Goal: Task Accomplishment & Management: Use online tool/utility

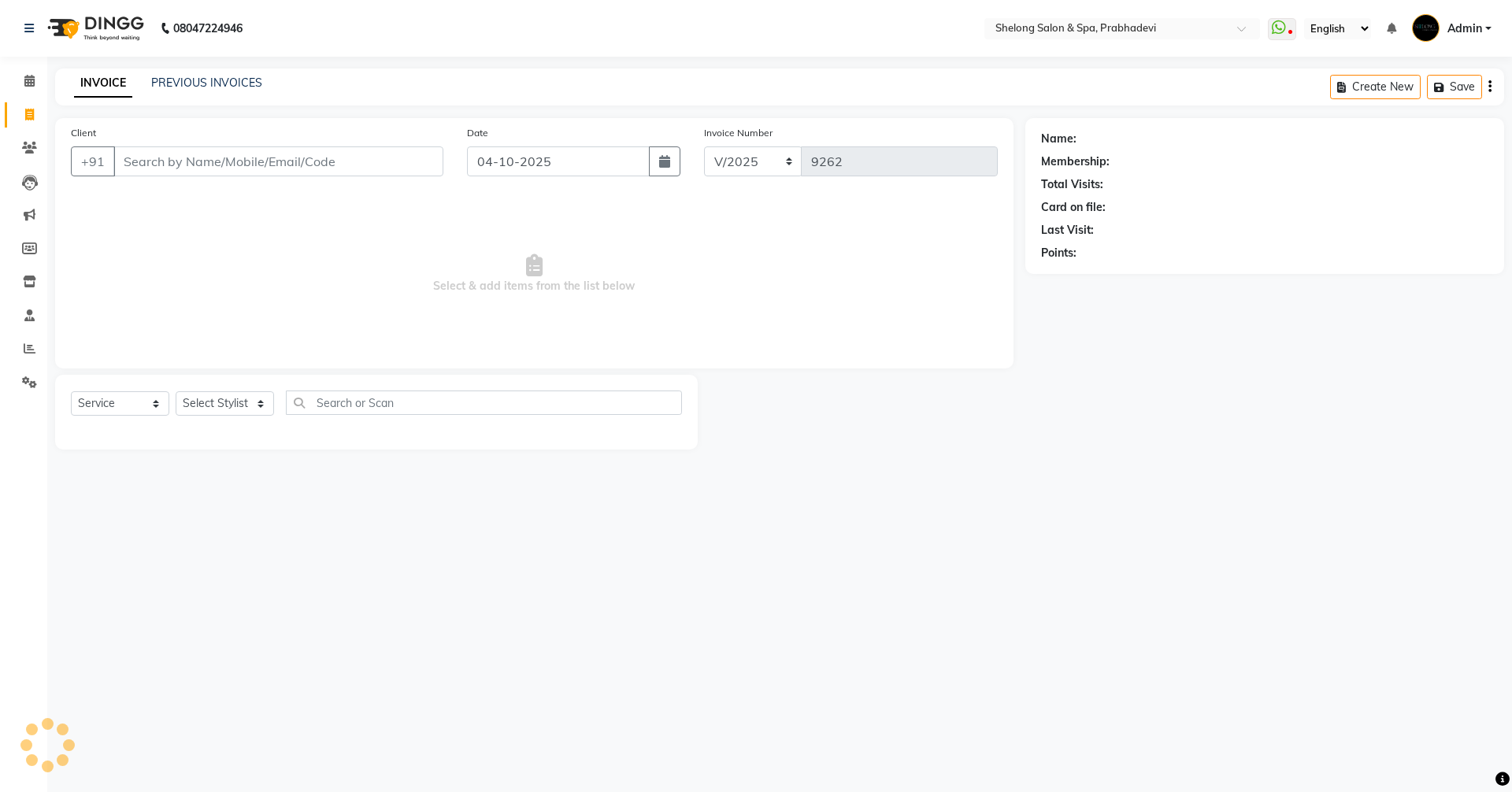
select select "service"
select select "16092"
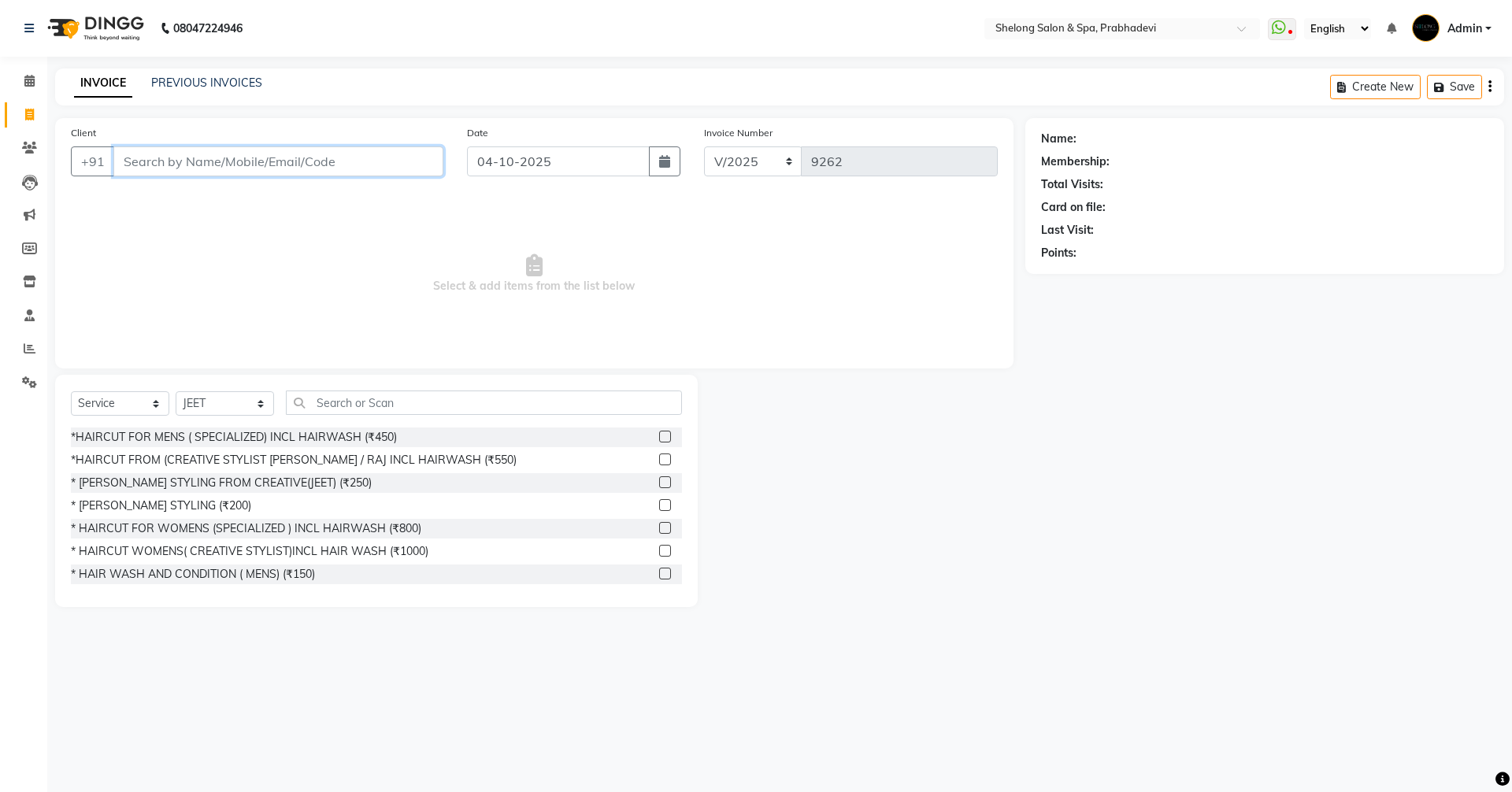
click at [345, 159] on input "Client" at bounding box center [278, 161] width 330 height 30
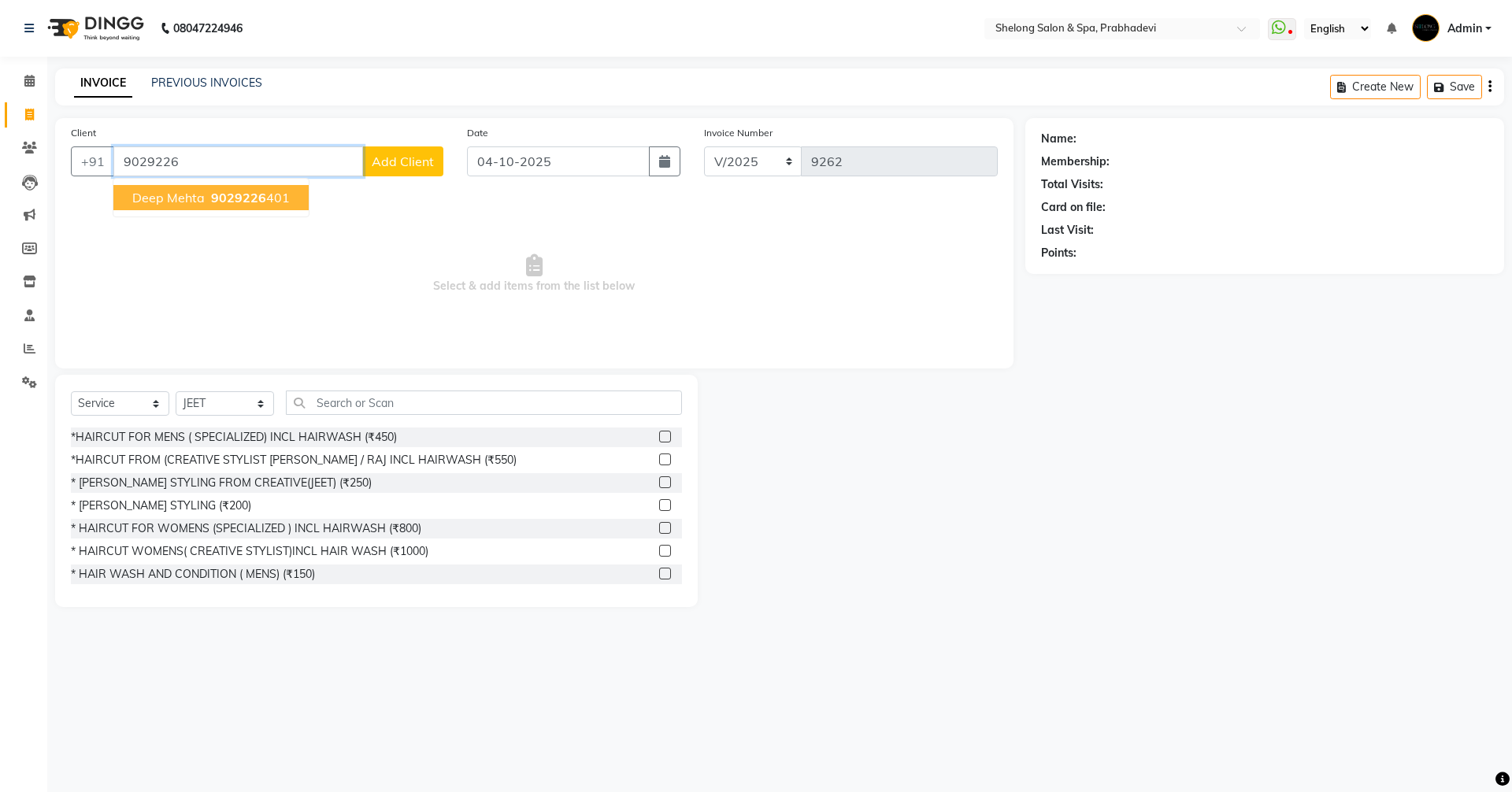
click at [285, 195] on ngb-highlight "9029226 401" at bounding box center [249, 198] width 82 height 16
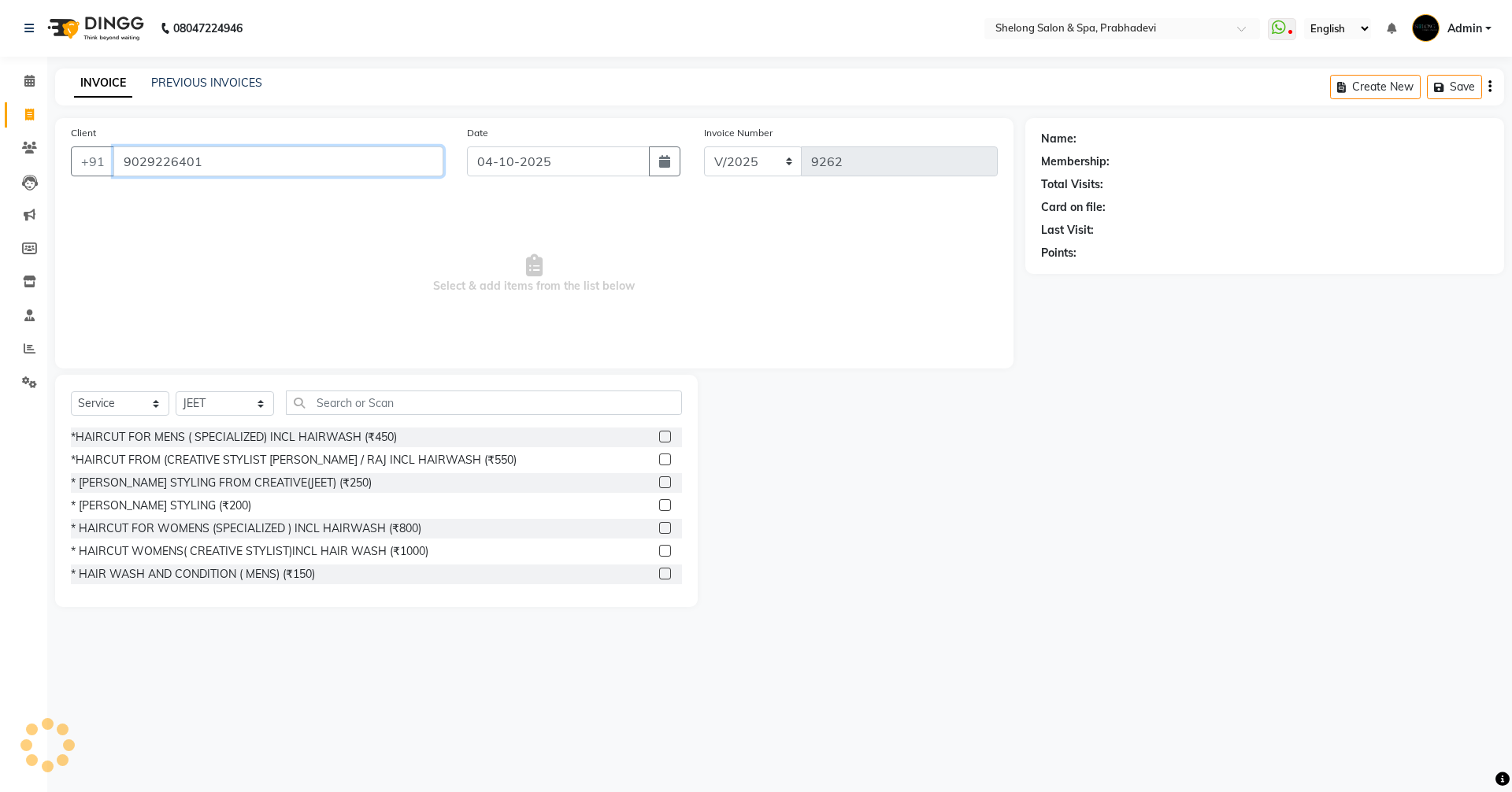
type input "9029226401"
select select "2: Object"
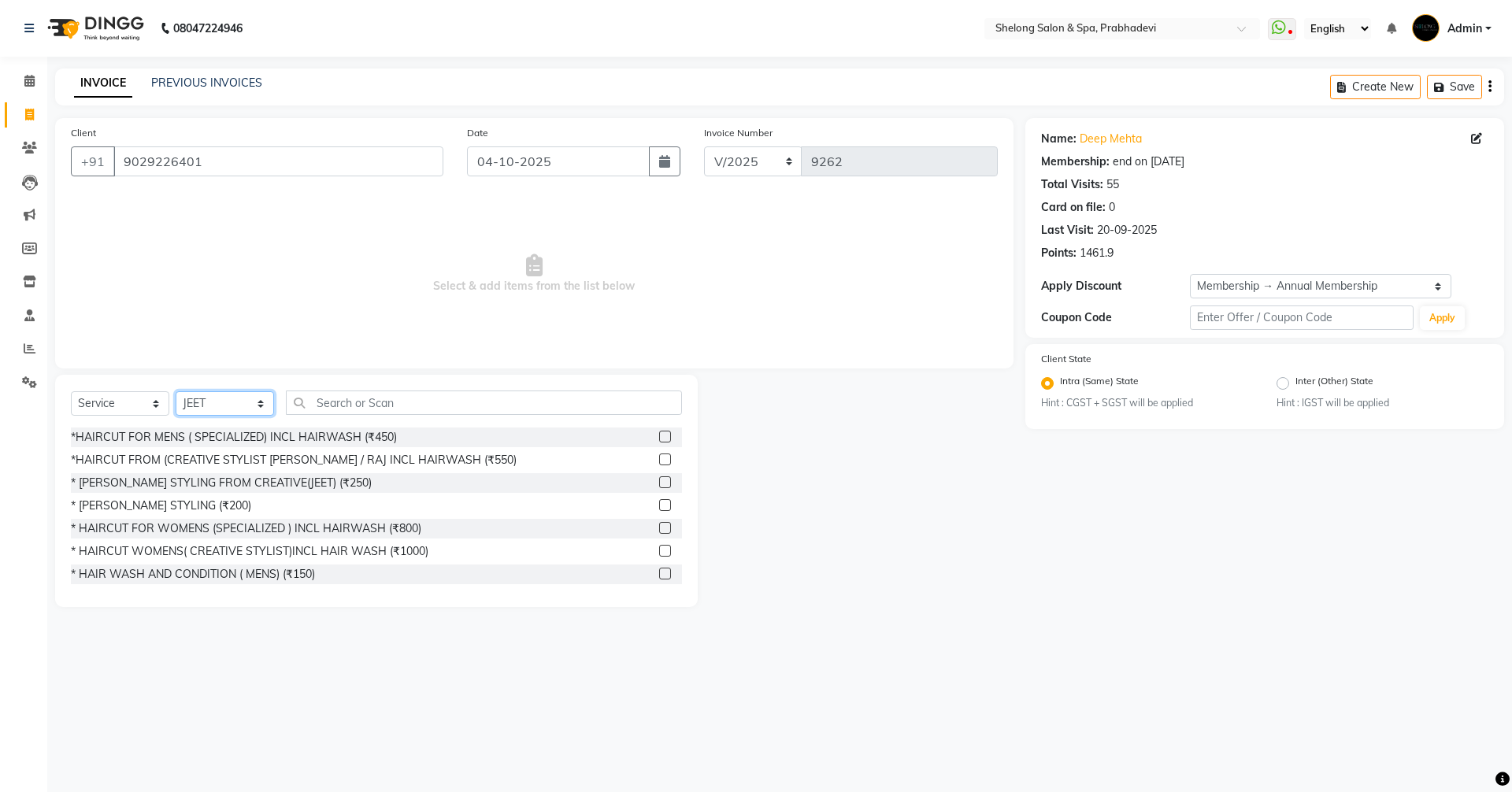
click at [236, 404] on select "Select Stylist ( [PERSON_NAME] ) ( [PERSON_NAME] ) [PERSON_NAME] fojdur [PERSON…" at bounding box center [224, 404] width 99 height 24
select select "24970"
click at [175, 392] on select "Select Stylist ( [PERSON_NAME] ) ( [PERSON_NAME] ) [PERSON_NAME] fojdur [PERSON…" at bounding box center [224, 404] width 99 height 24
click at [324, 436] on div "*HAIRCUT FOR MENS ( SPECIALIZED) INCL HAIRWASH (₹450)" at bounding box center [234, 437] width 326 height 17
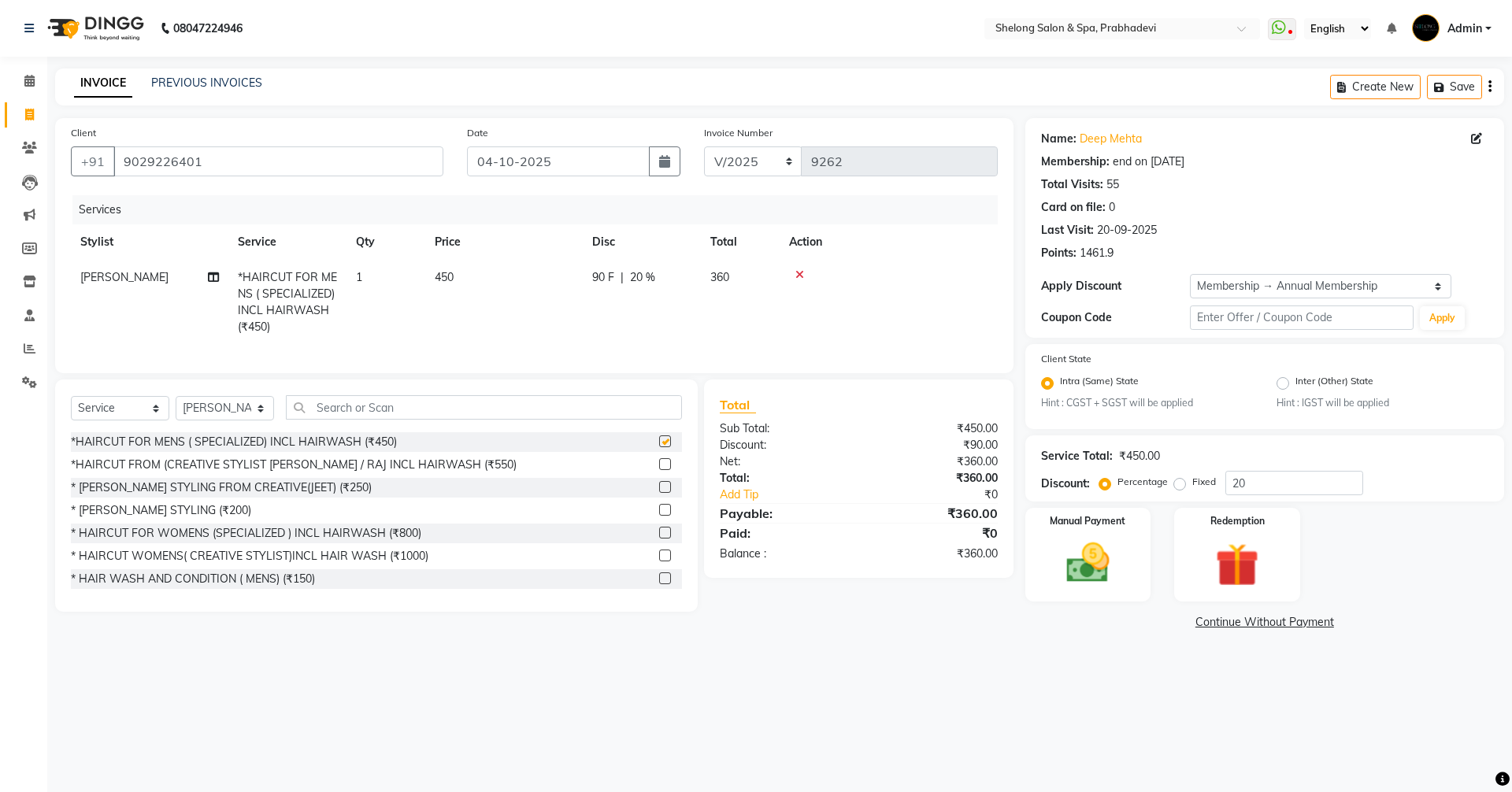
checkbox input "false"
click at [1093, 515] on label "Manual Payment" at bounding box center [1088, 520] width 78 height 15
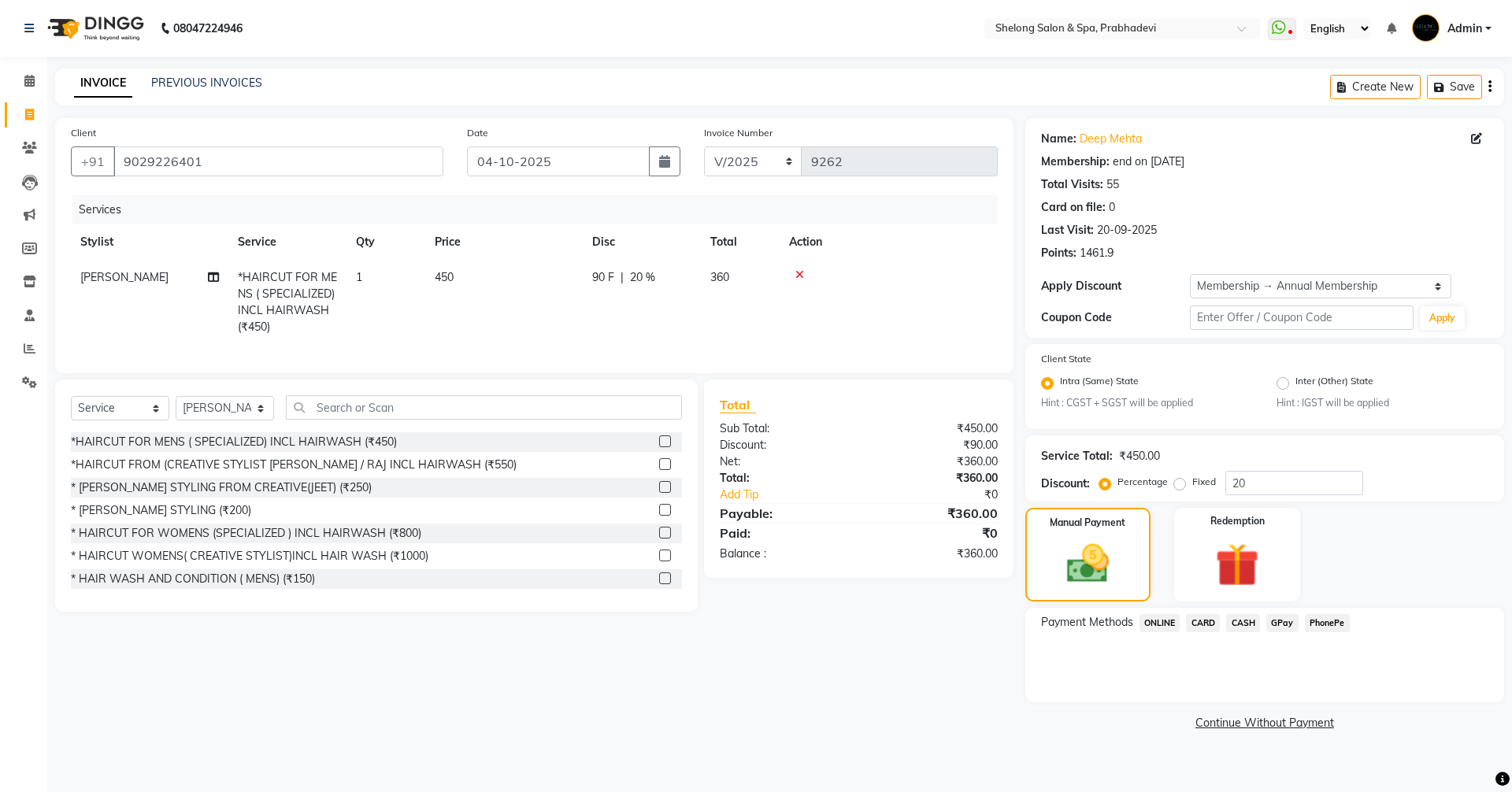
click at [1243, 627] on span "CASH" at bounding box center [1243, 623] width 34 height 18
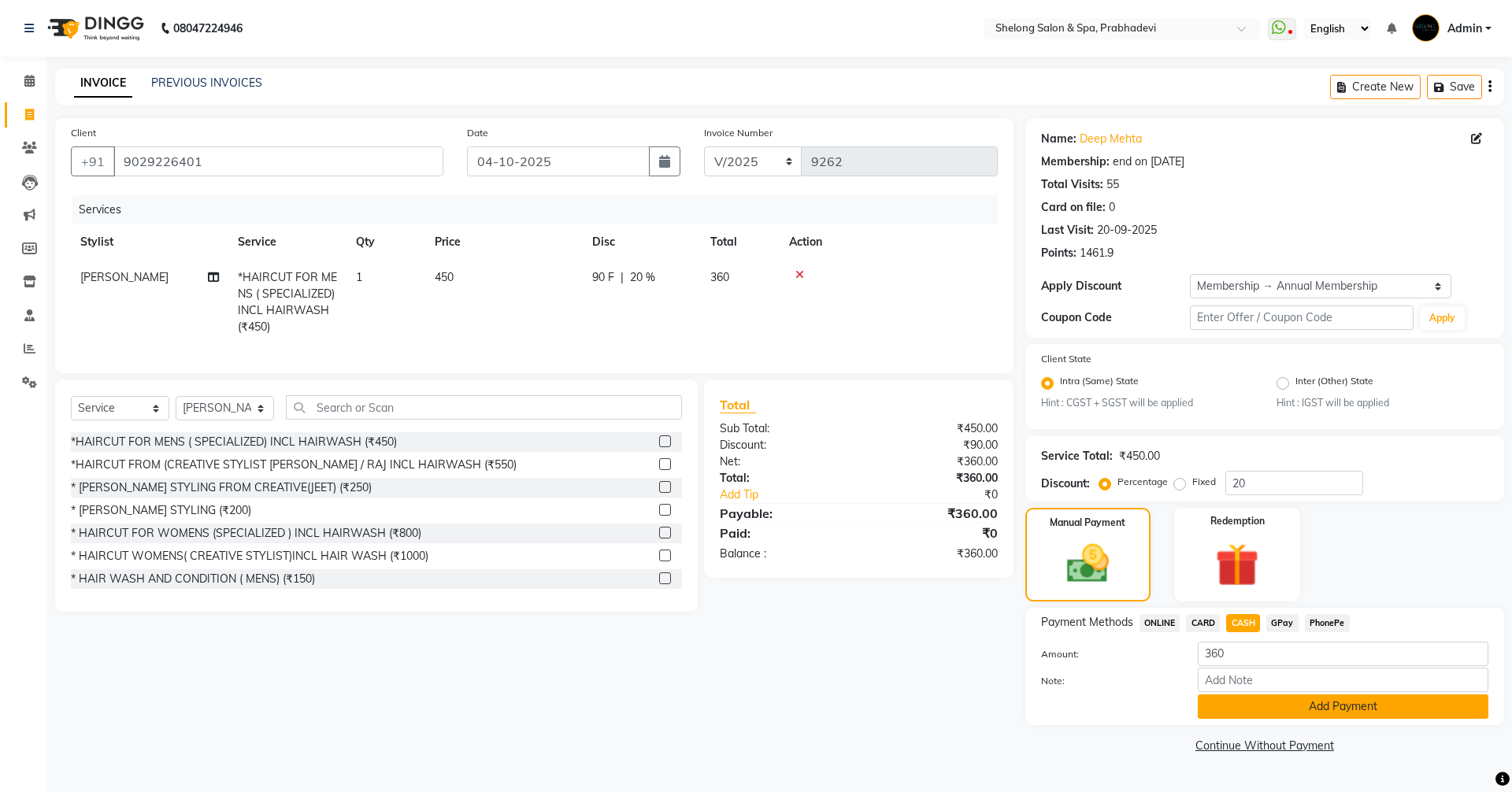
click at [1260, 713] on button "Add Payment" at bounding box center [1343, 707] width 290 height 24
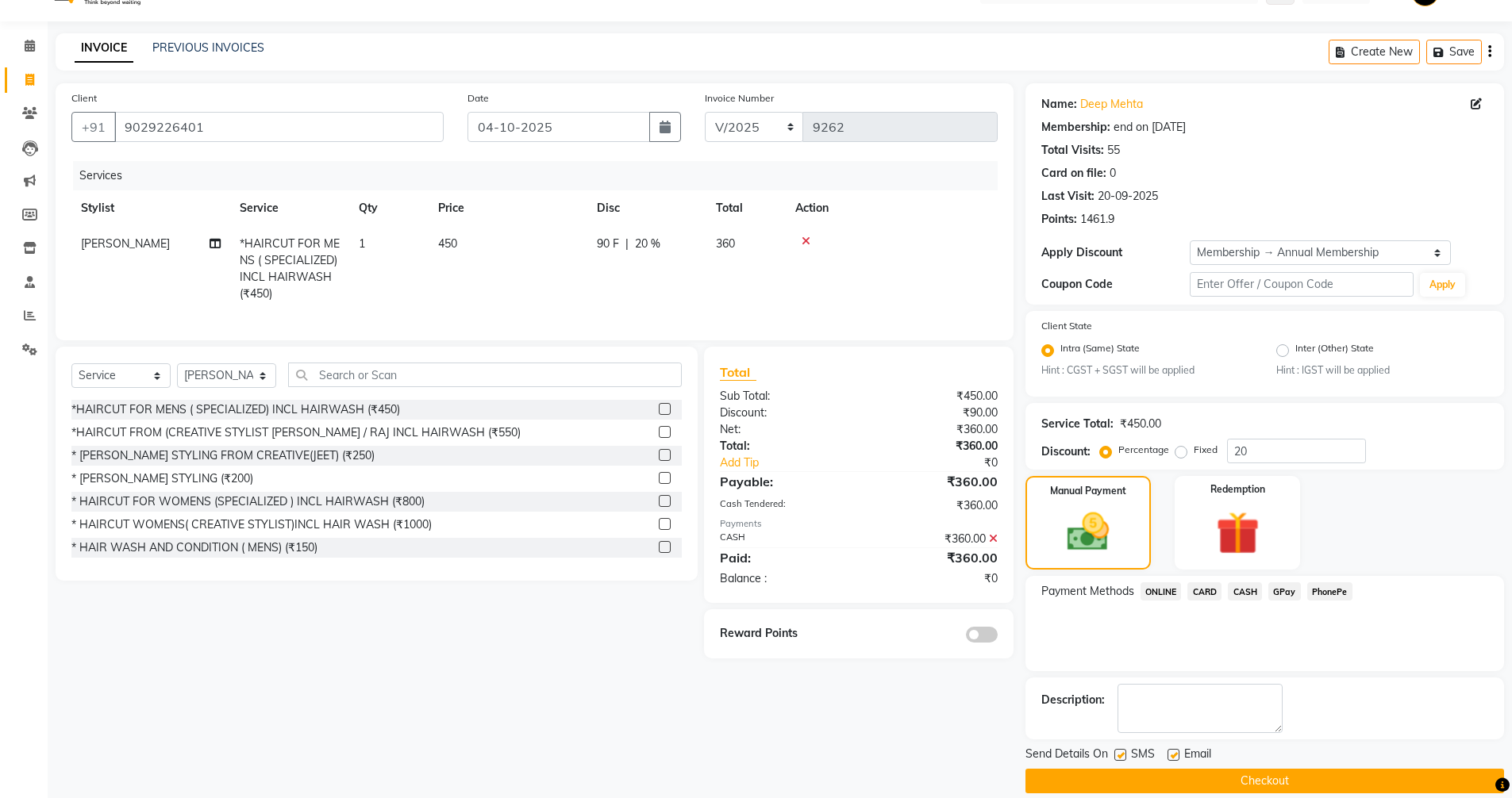
scroll to position [54, 0]
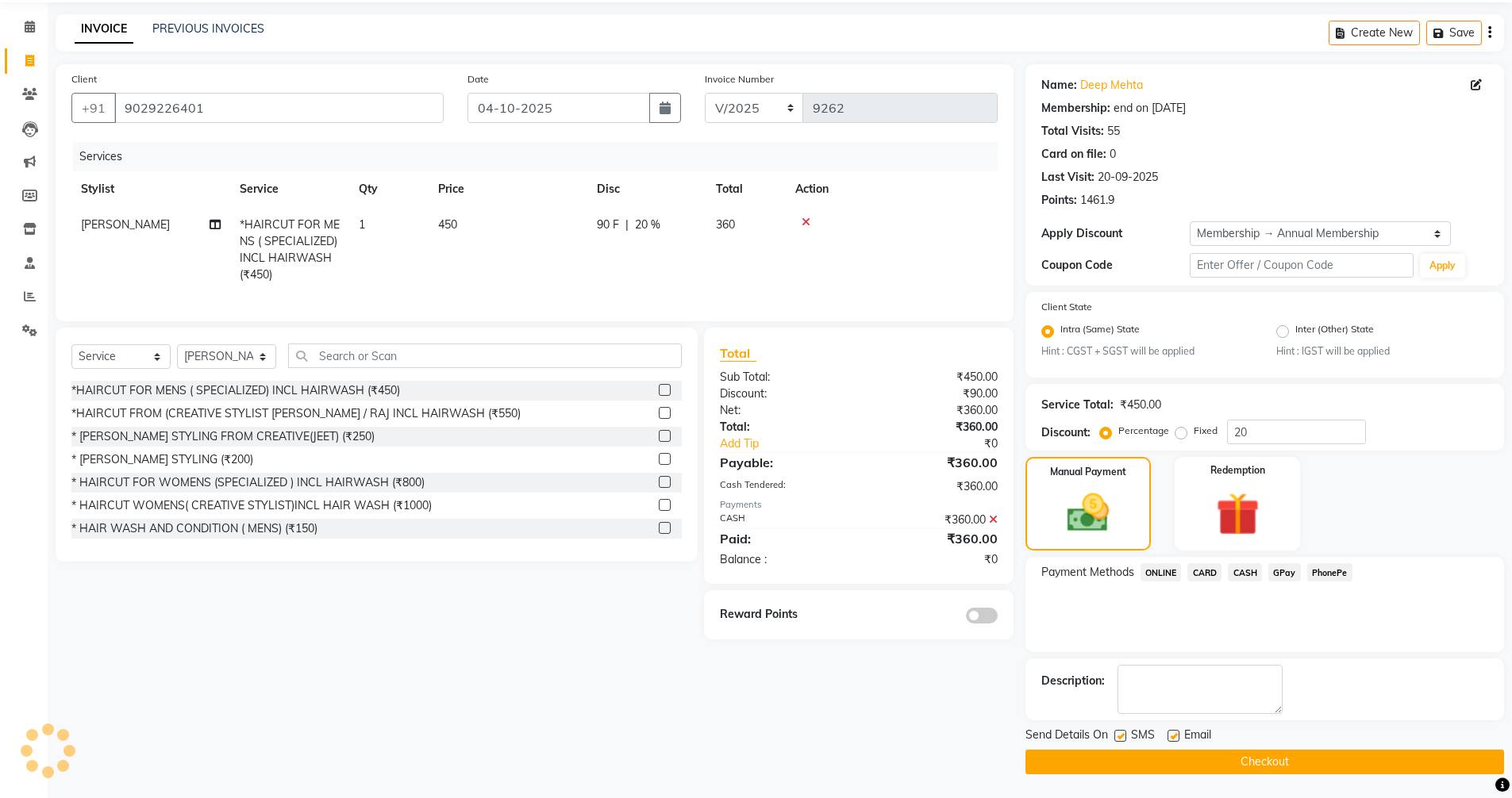
click at [985, 624] on span at bounding box center [982, 616] width 32 height 16
click at [998, 618] on input "checkbox" at bounding box center [998, 618] width 0 height 0
click at [1175, 758] on button "Checkout" at bounding box center [1265, 762] width 479 height 25
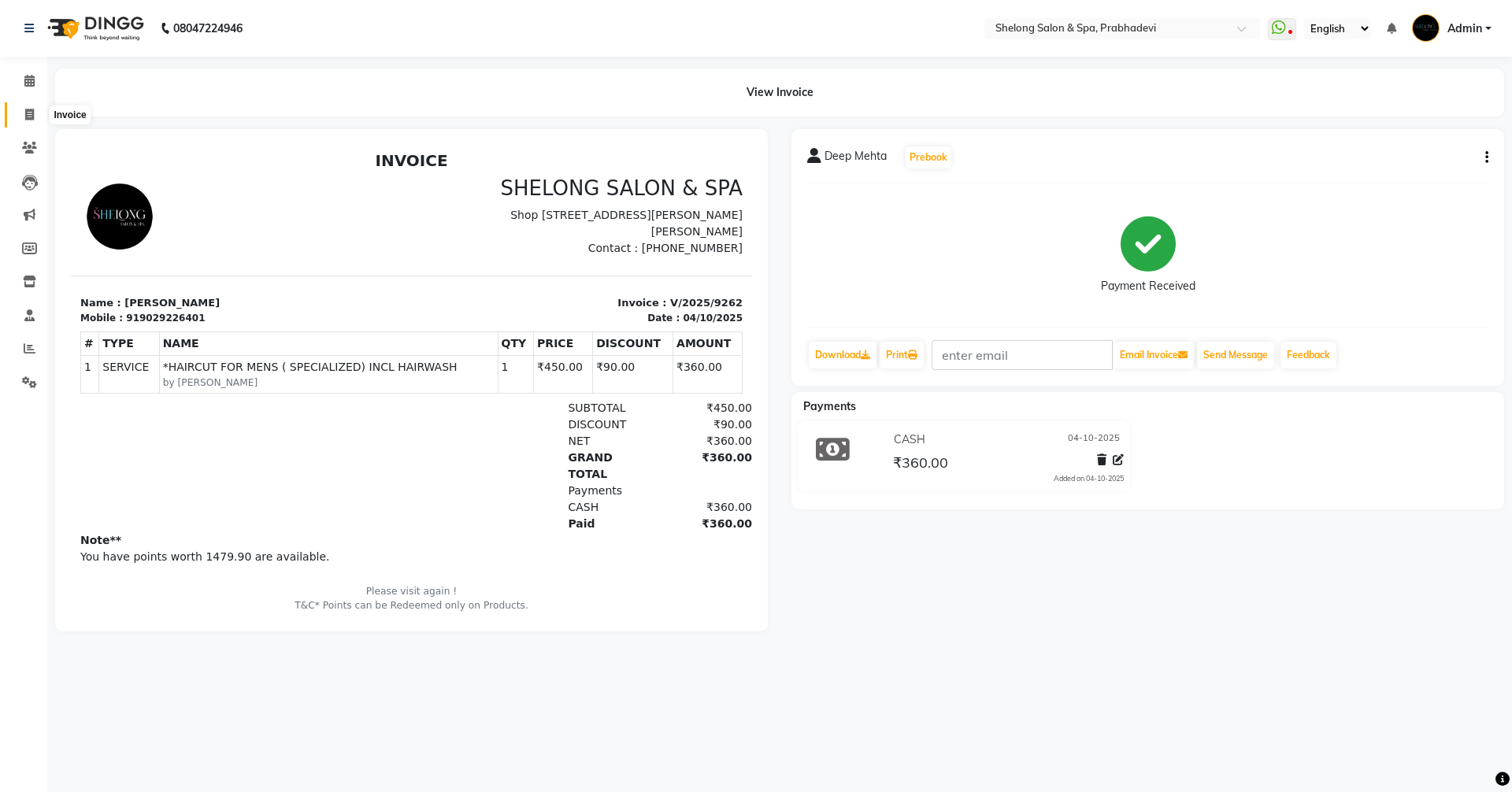
click at [31, 111] on icon at bounding box center [30, 115] width 9 height 12
select select "service"
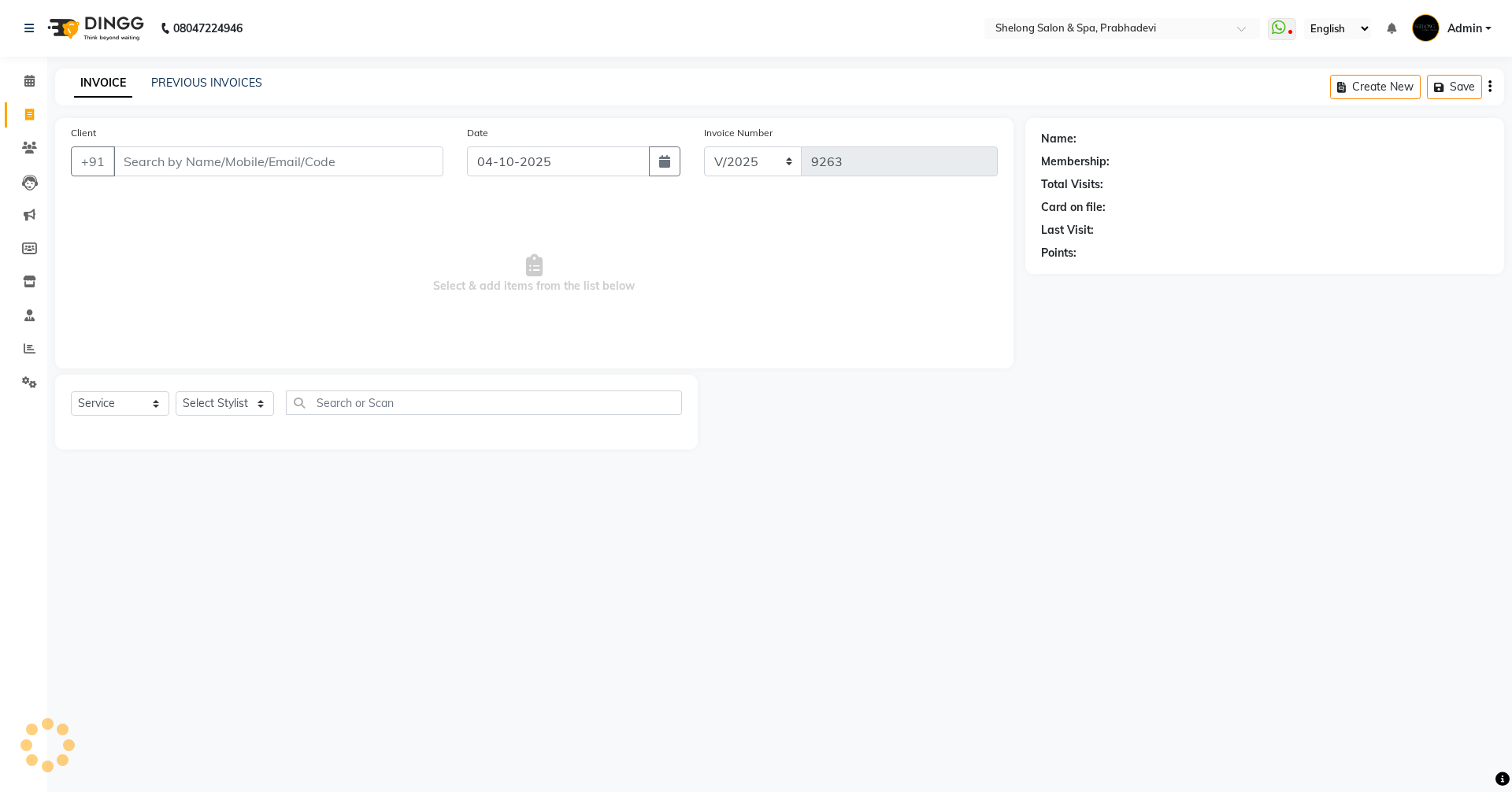
click at [230, 156] on input "Client" at bounding box center [278, 161] width 330 height 30
select select "16092"
